Goal: Transaction & Acquisition: Purchase product/service

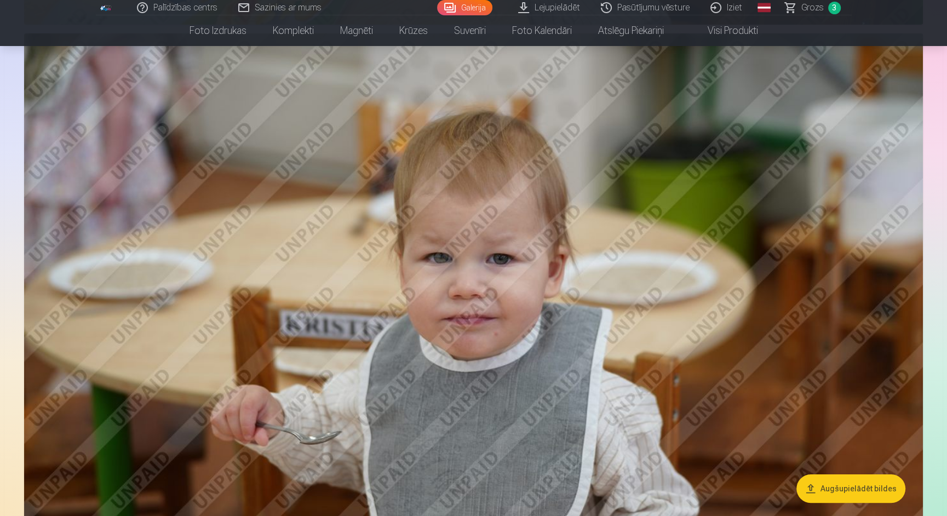
scroll to position [7548, 0]
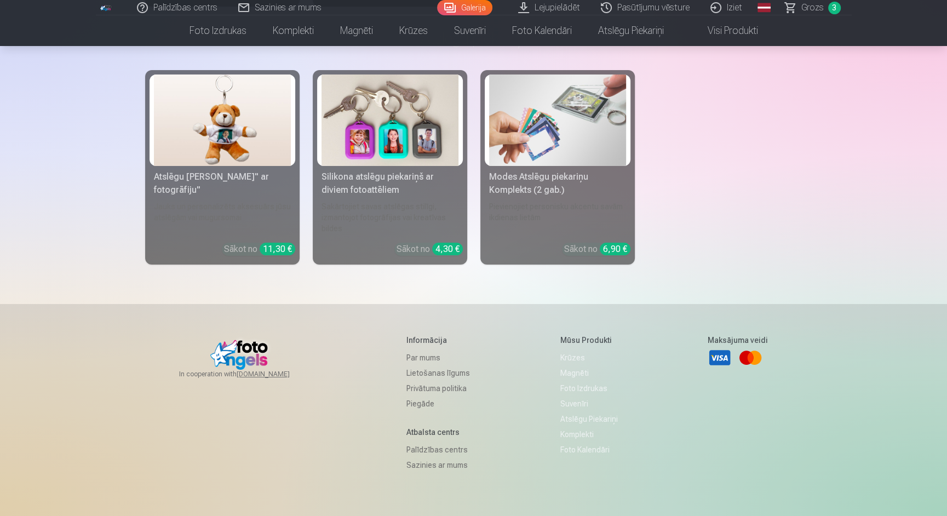
scroll to position [11266, 0]
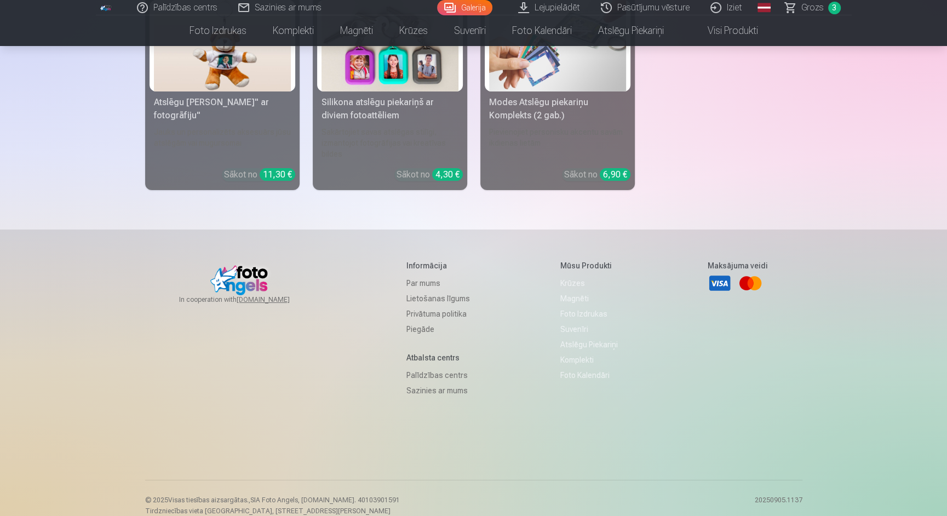
click at [816, 12] on span "Grozs" at bounding box center [812, 7] width 22 height 13
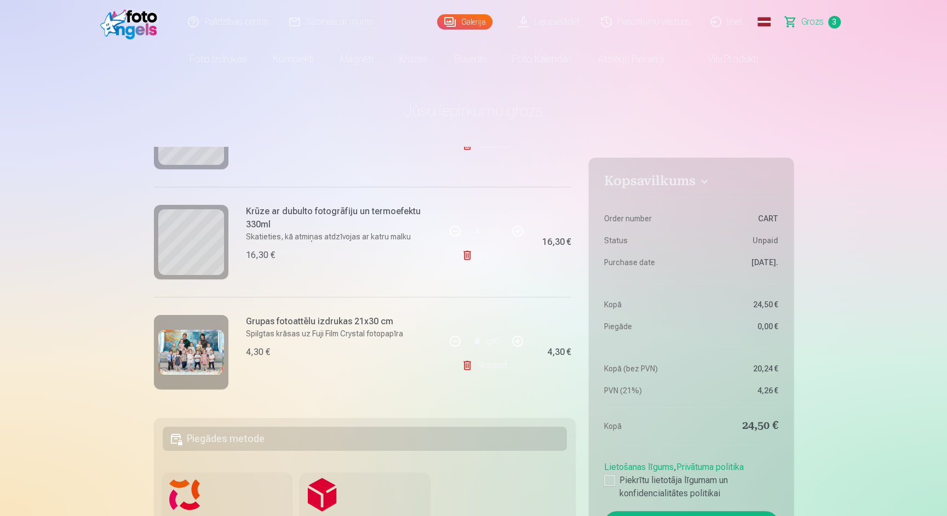
scroll to position [208, 0]
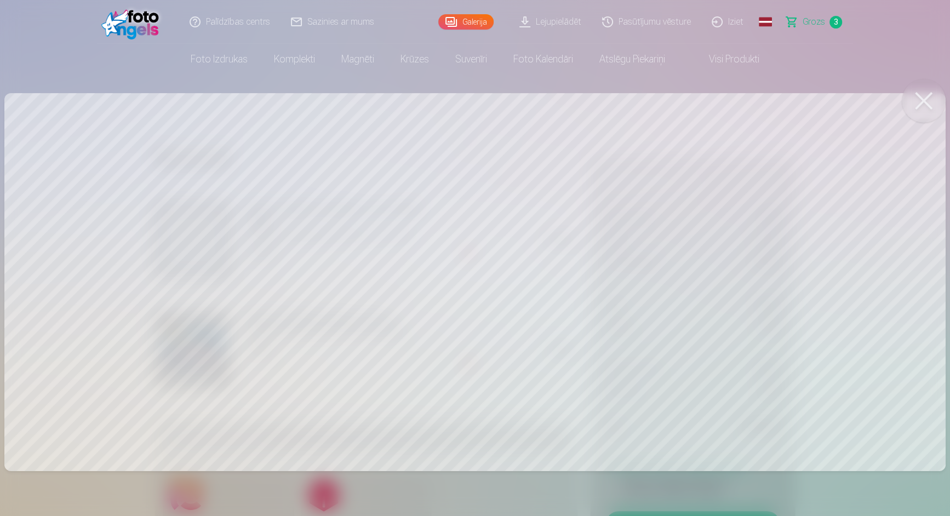
click at [924, 89] on button at bounding box center [923, 101] width 44 height 44
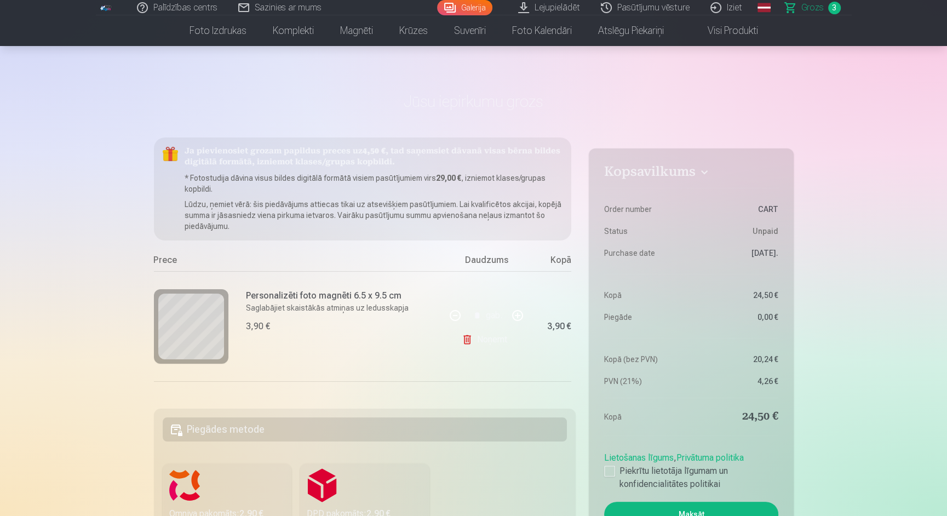
scroll to position [0, 0]
